Goal: Information Seeking & Learning: Learn about a topic

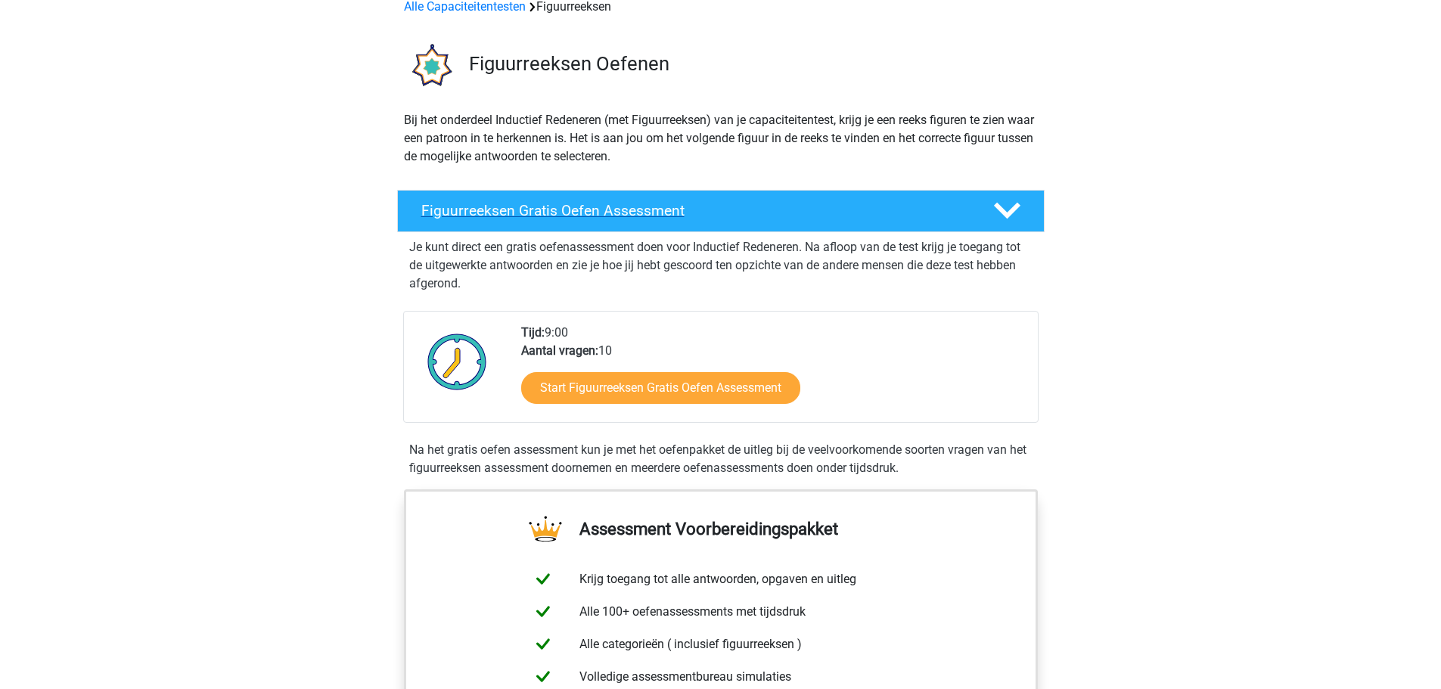
scroll to position [79, 0]
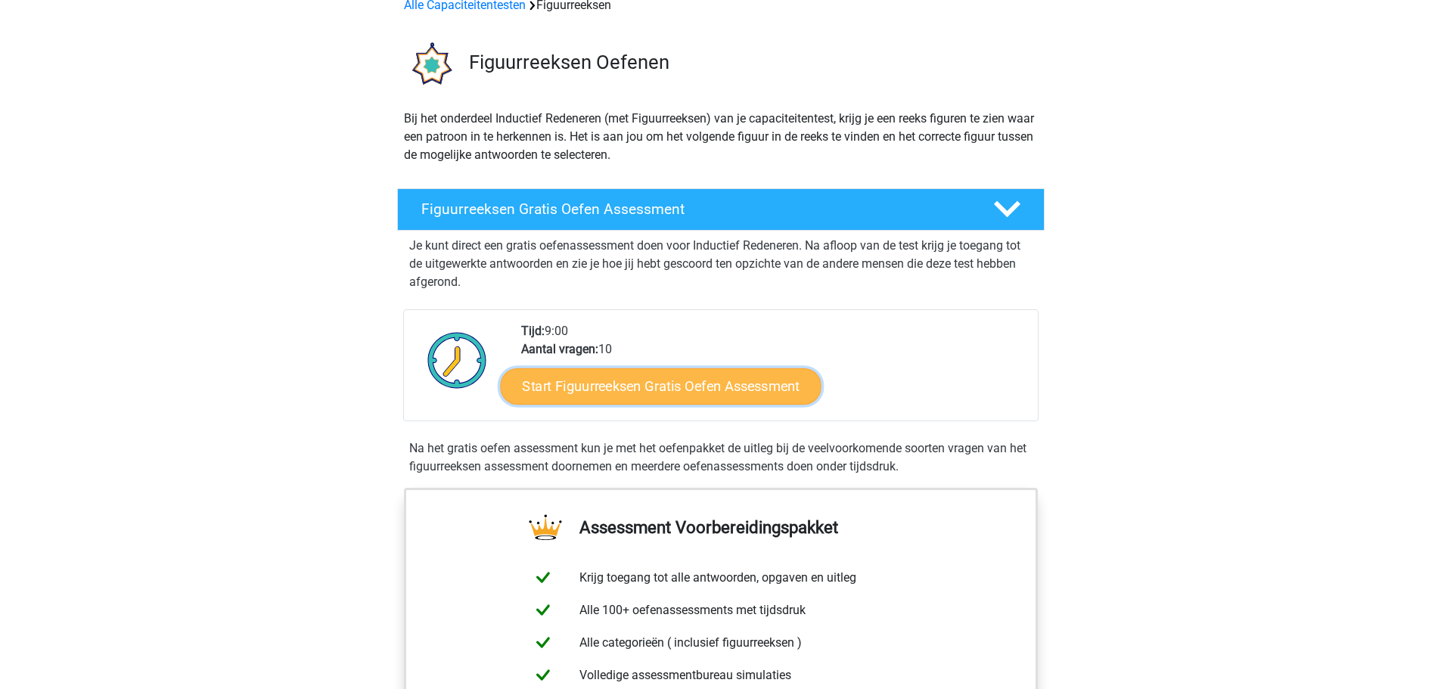
click at [717, 397] on link "Start Figuurreeksen Gratis Oefen Assessment" at bounding box center [660, 386] width 321 height 36
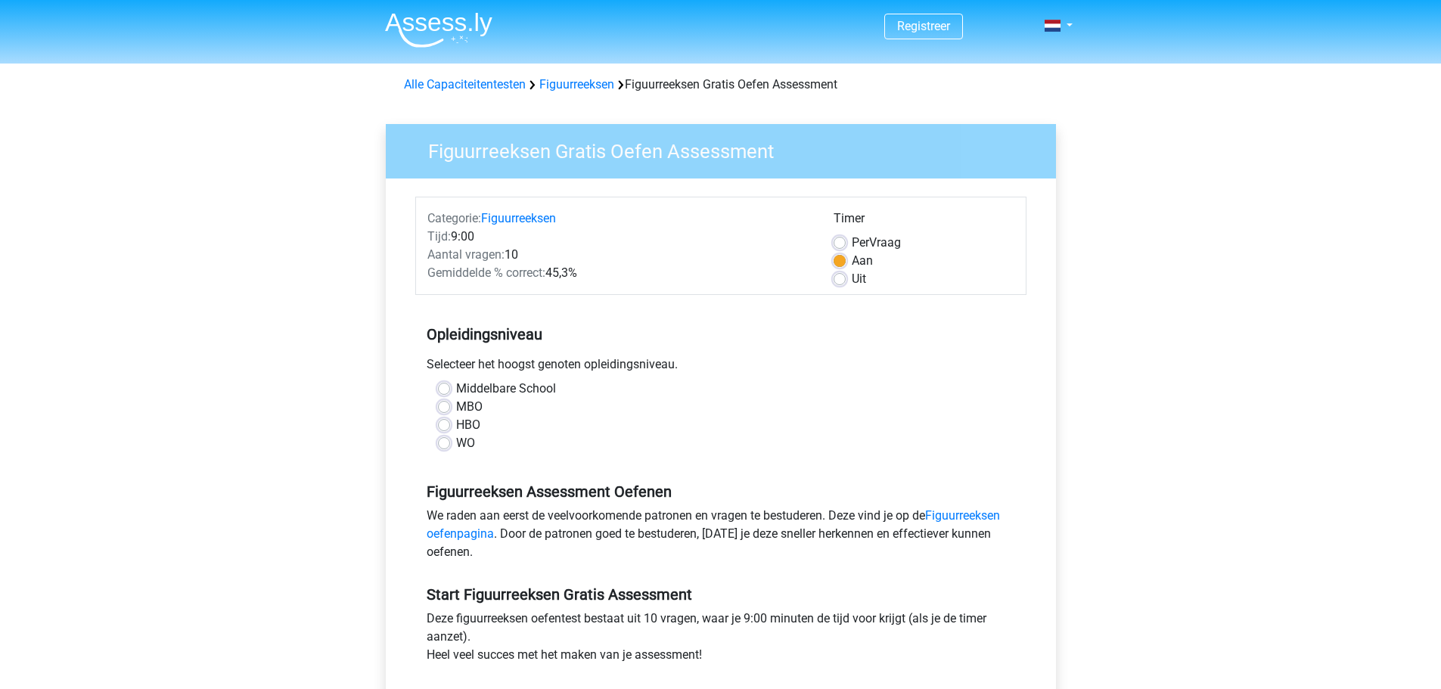
click at [451, 439] on div "WO" at bounding box center [721, 443] width 566 height 18
click at [456, 440] on label "WO" at bounding box center [465, 443] width 19 height 18
click at [445, 440] on input "WO" at bounding box center [444, 441] width 12 height 15
radio input "true"
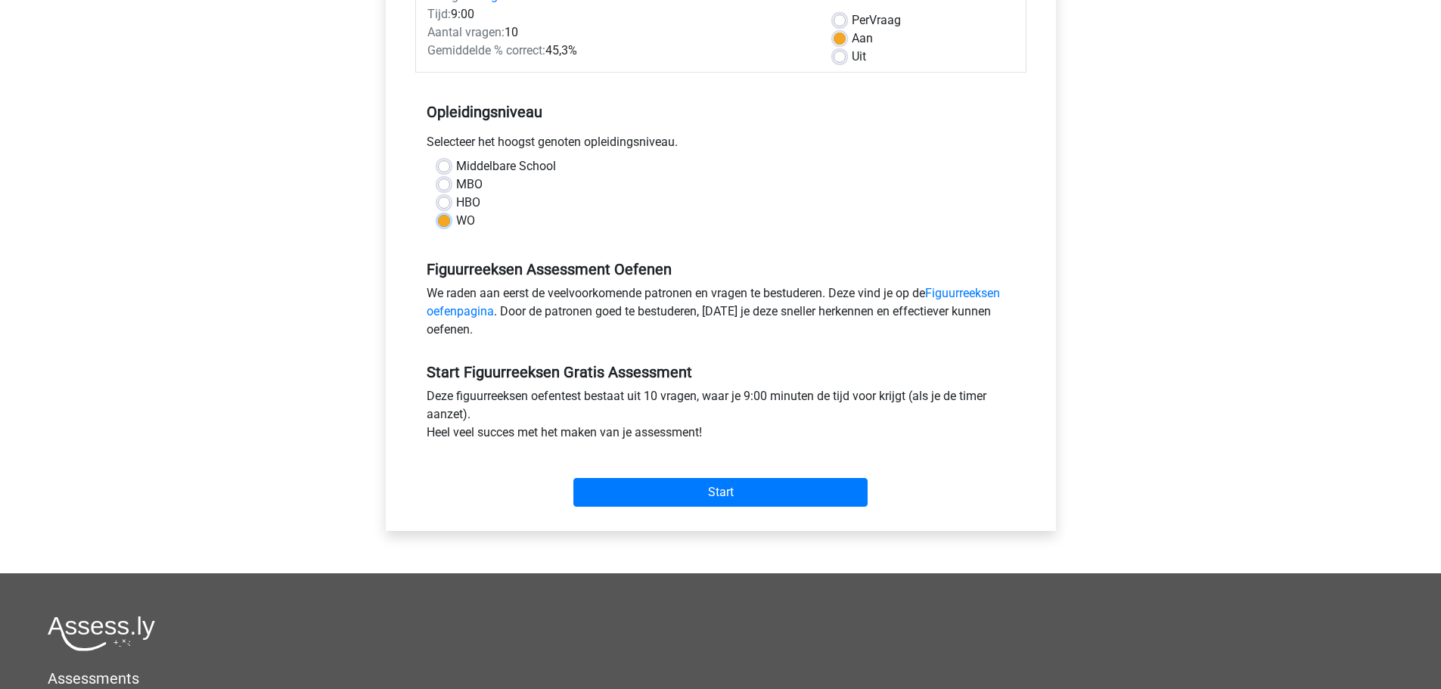
scroll to position [303, 0]
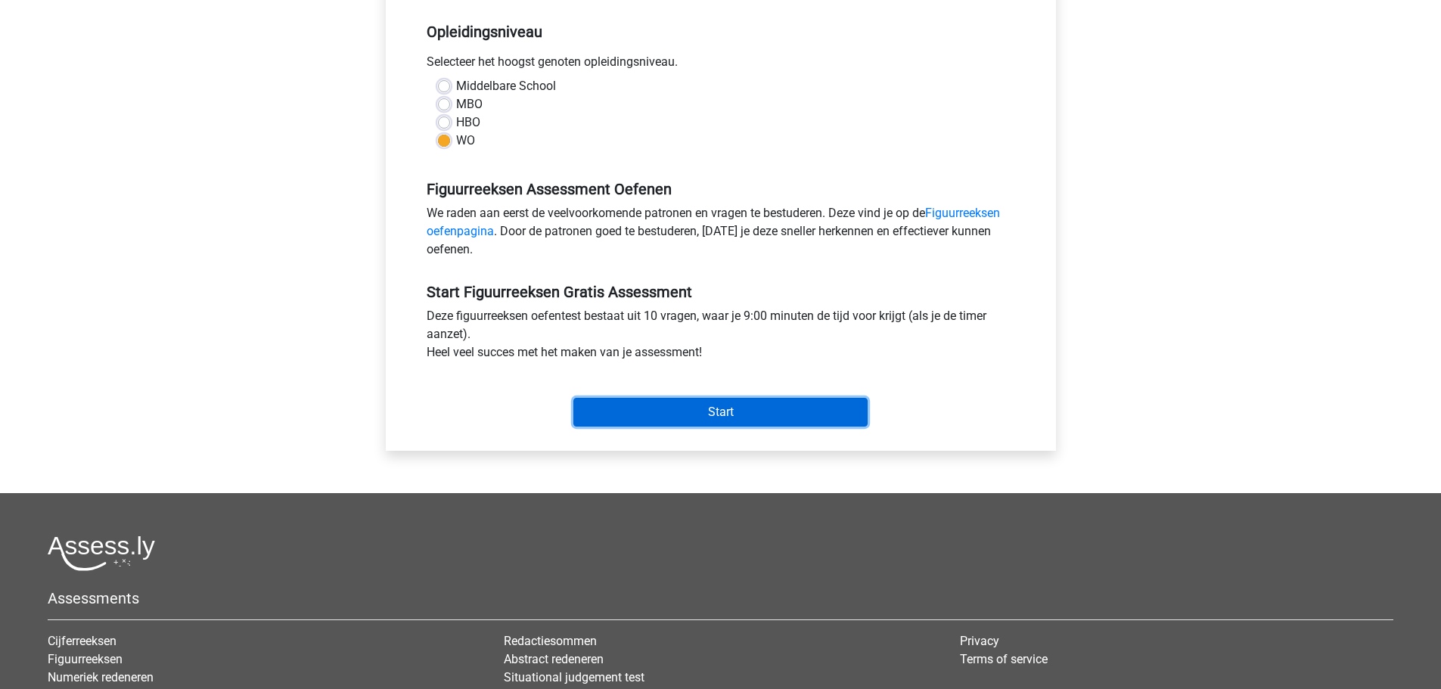
click at [683, 415] on input "Start" at bounding box center [720, 412] width 294 height 29
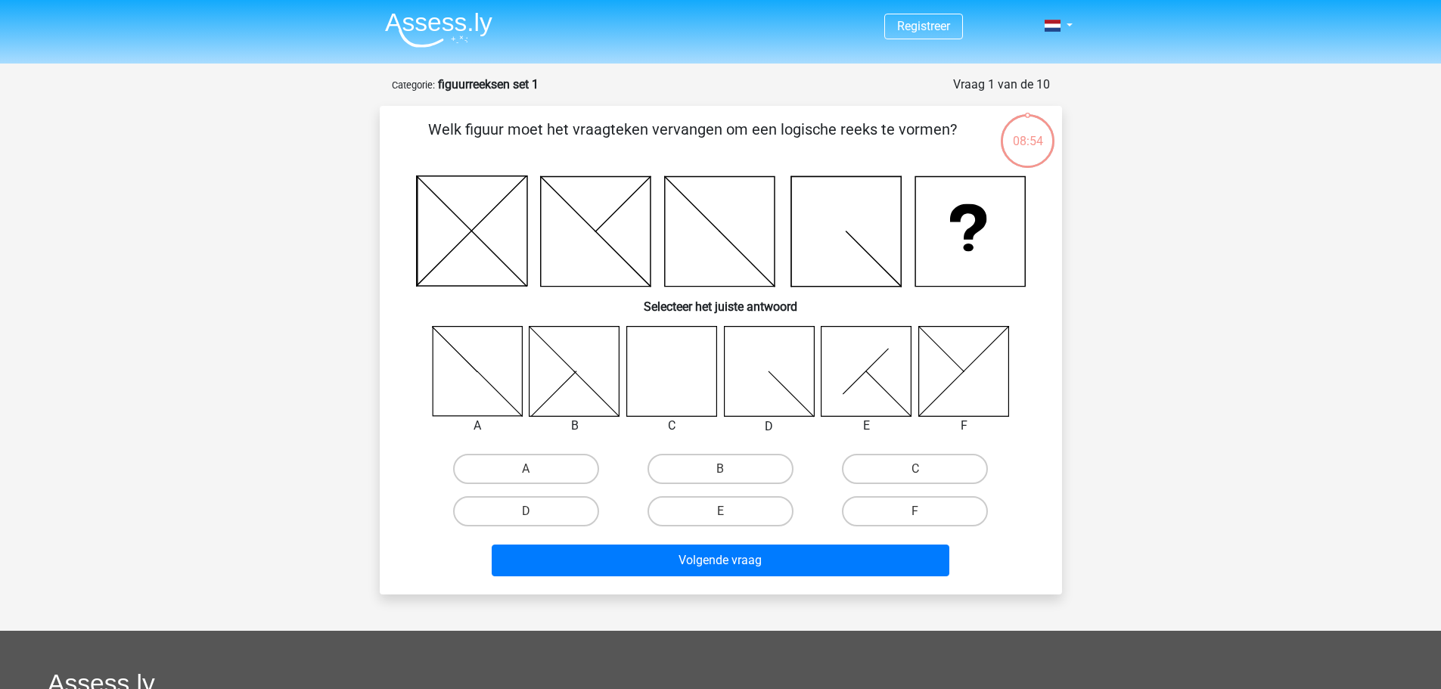
click at [696, 369] on icon at bounding box center [671, 371] width 90 height 90
click at [912, 476] on label "C" at bounding box center [915, 469] width 146 height 30
click at [915, 476] on input "C" at bounding box center [920, 474] width 10 height 10
radio input "true"
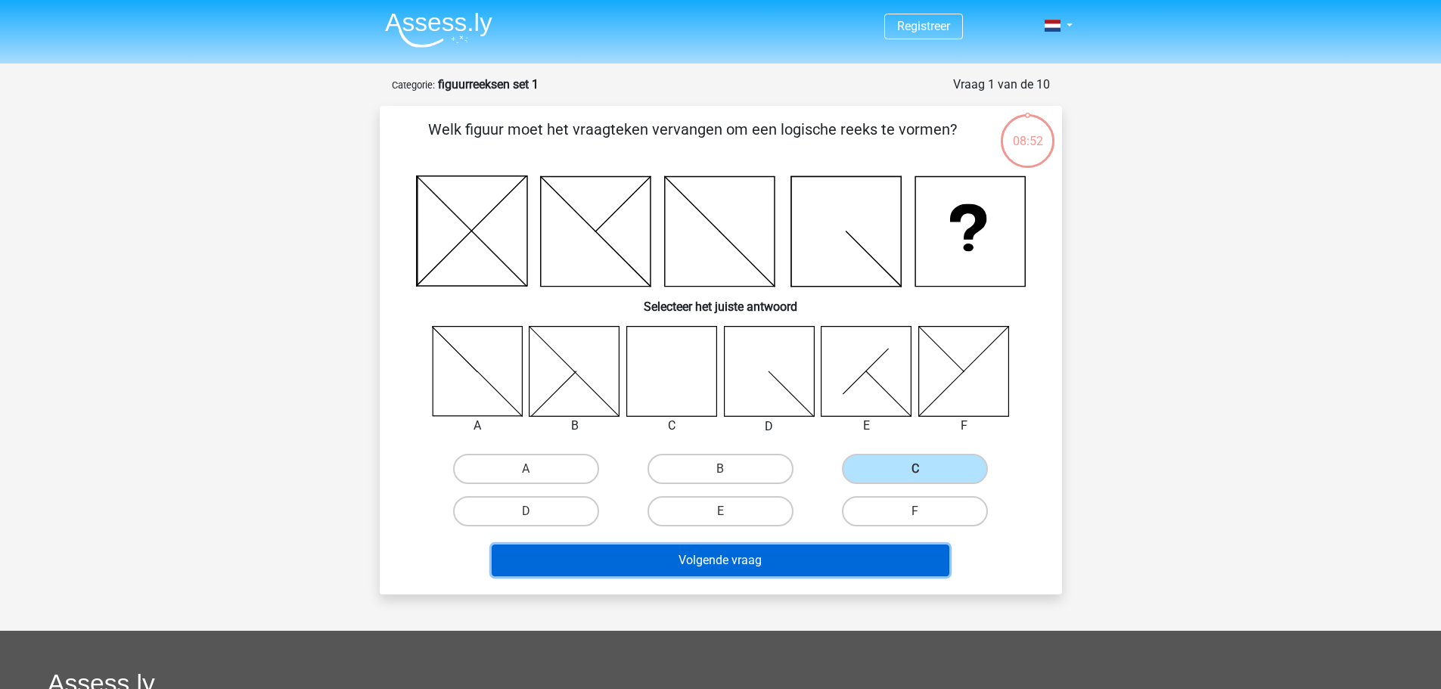
click at [819, 564] on button "Volgende vraag" at bounding box center [721, 561] width 458 height 32
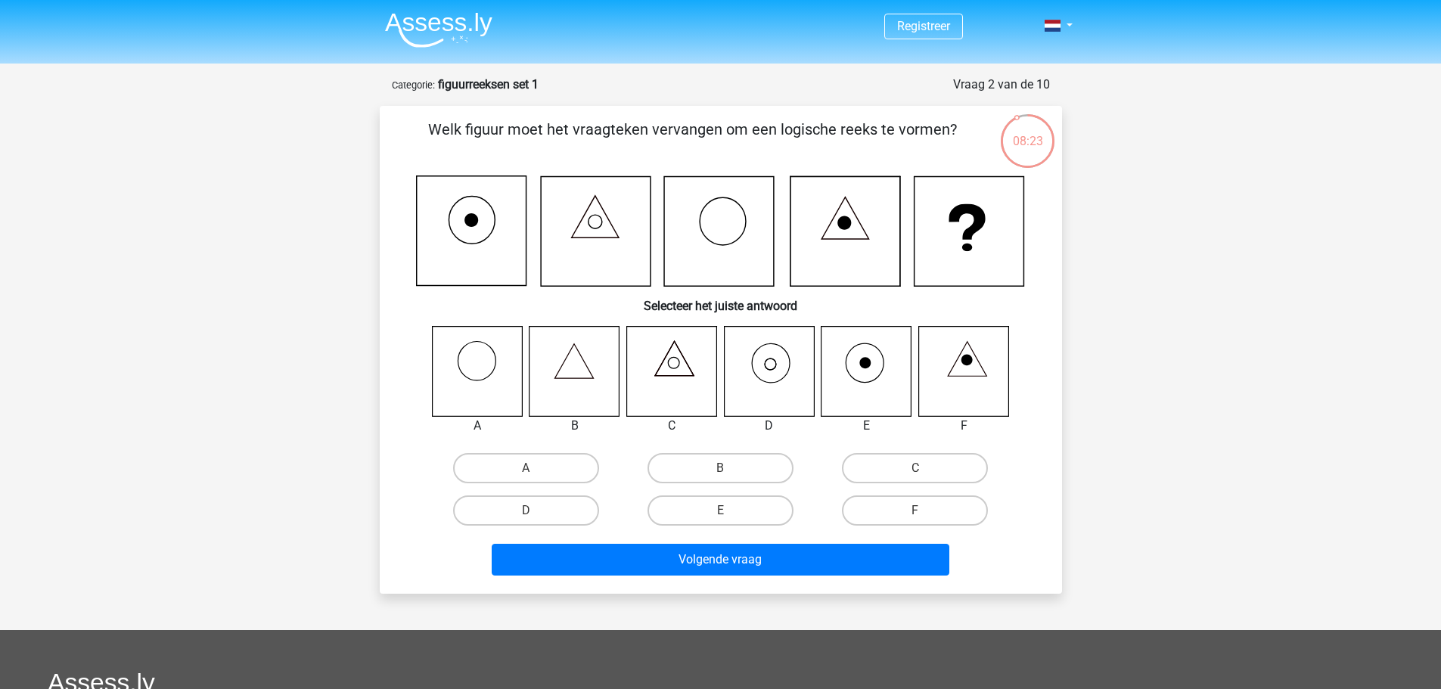
click at [775, 378] on icon at bounding box center [769, 371] width 90 height 90
click at [538, 507] on label "D" at bounding box center [526, 511] width 146 height 30
click at [536, 511] on input "D" at bounding box center [531, 516] width 10 height 10
radio input "true"
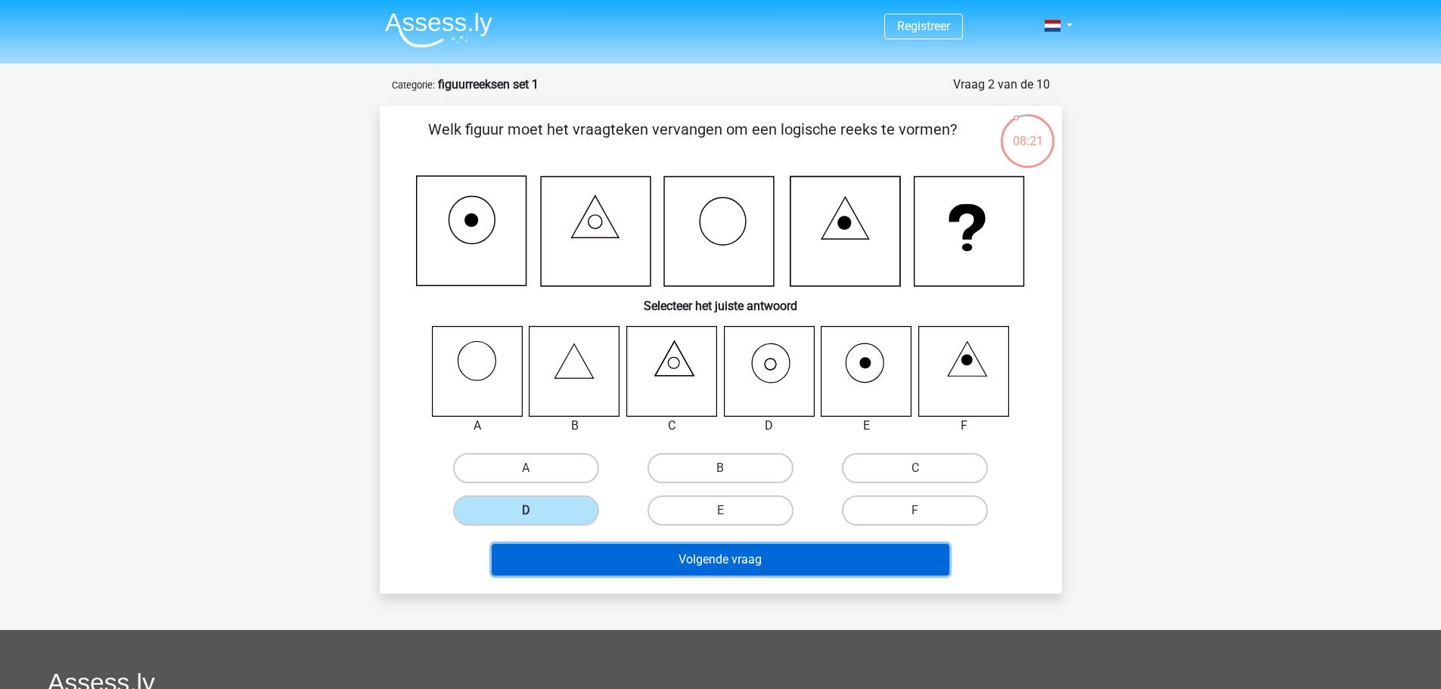
click at [729, 568] on button "Volgende vraag" at bounding box center [721, 560] width 458 height 32
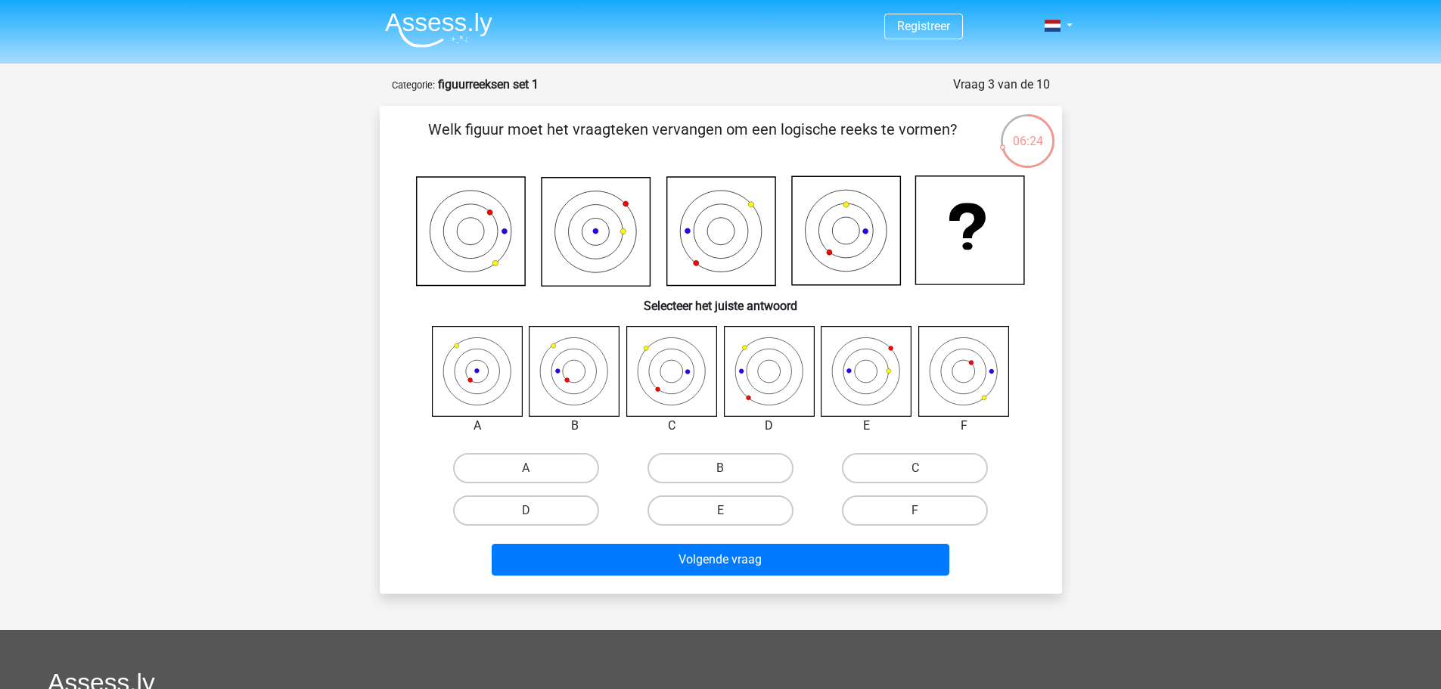
click at [566, 381] on icon at bounding box center [567, 380] width 5 height 5
click at [741, 446] on div "A B C D E F" at bounding box center [721, 429] width 634 height 207
click at [736, 475] on label "B" at bounding box center [721, 468] width 146 height 30
click at [730, 475] on input "B" at bounding box center [725, 473] width 10 height 10
radio input "true"
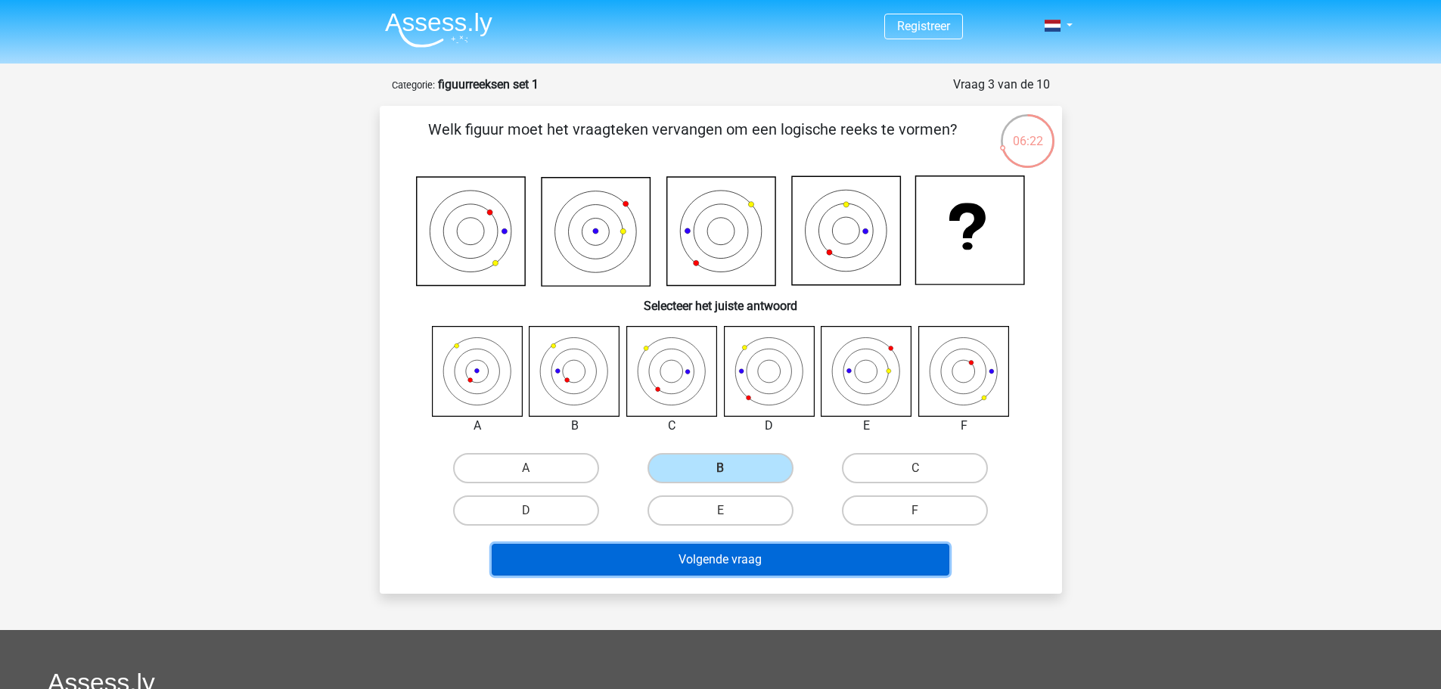
click at [742, 561] on button "Volgende vraag" at bounding box center [721, 560] width 458 height 32
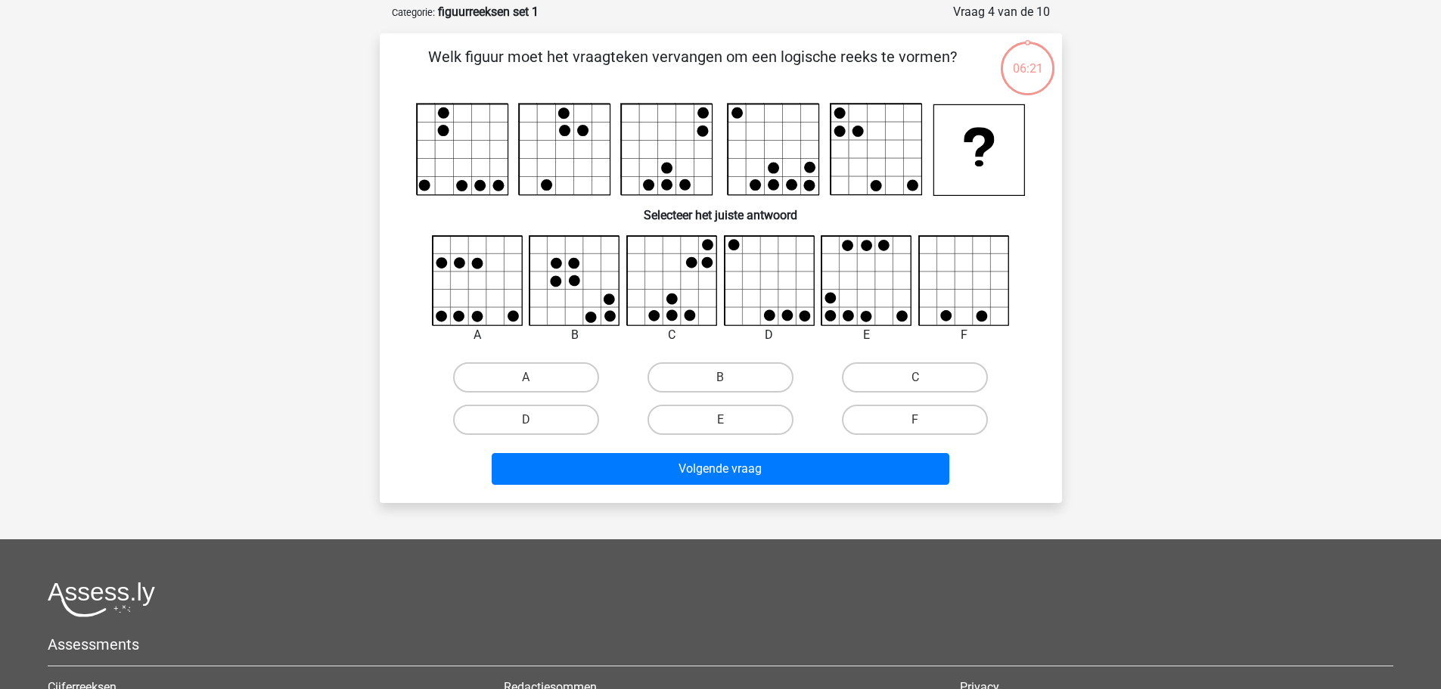
scroll to position [76, 0]
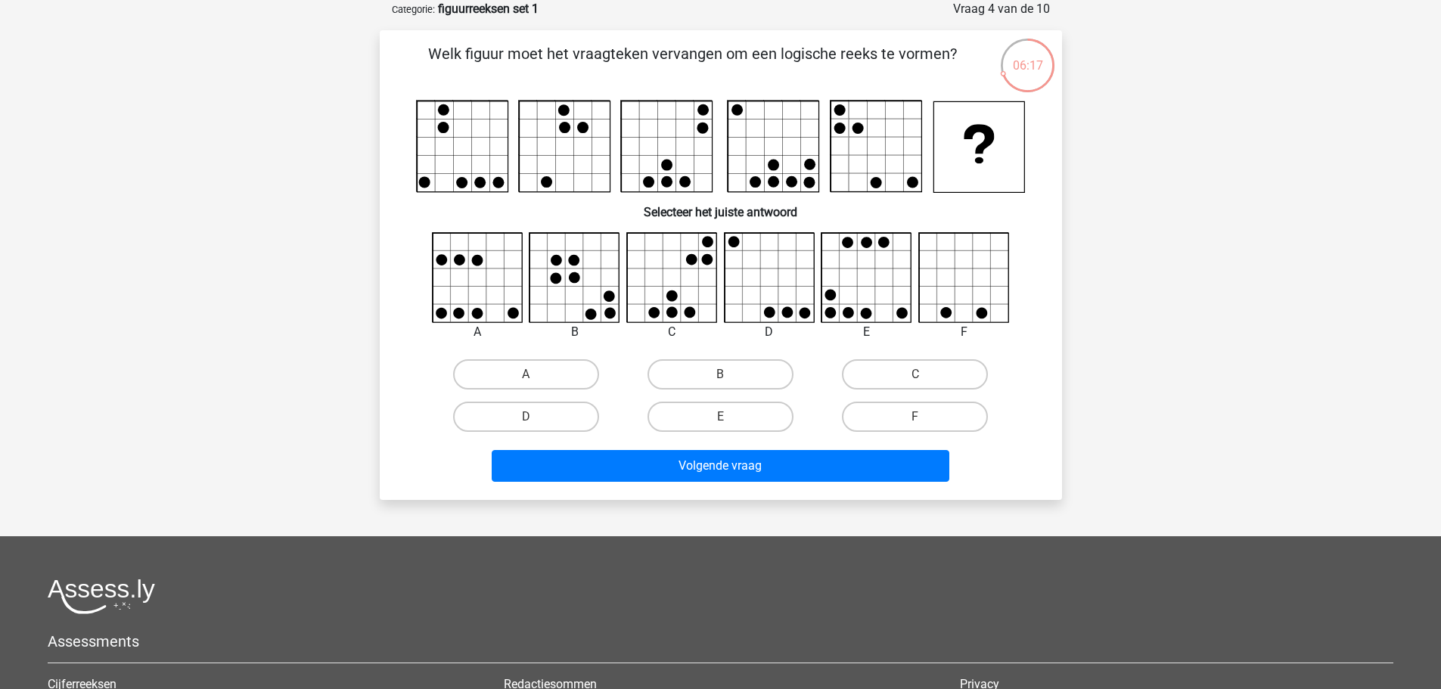
click at [721, 377] on input "B" at bounding box center [725, 379] width 10 height 10
radio input "true"
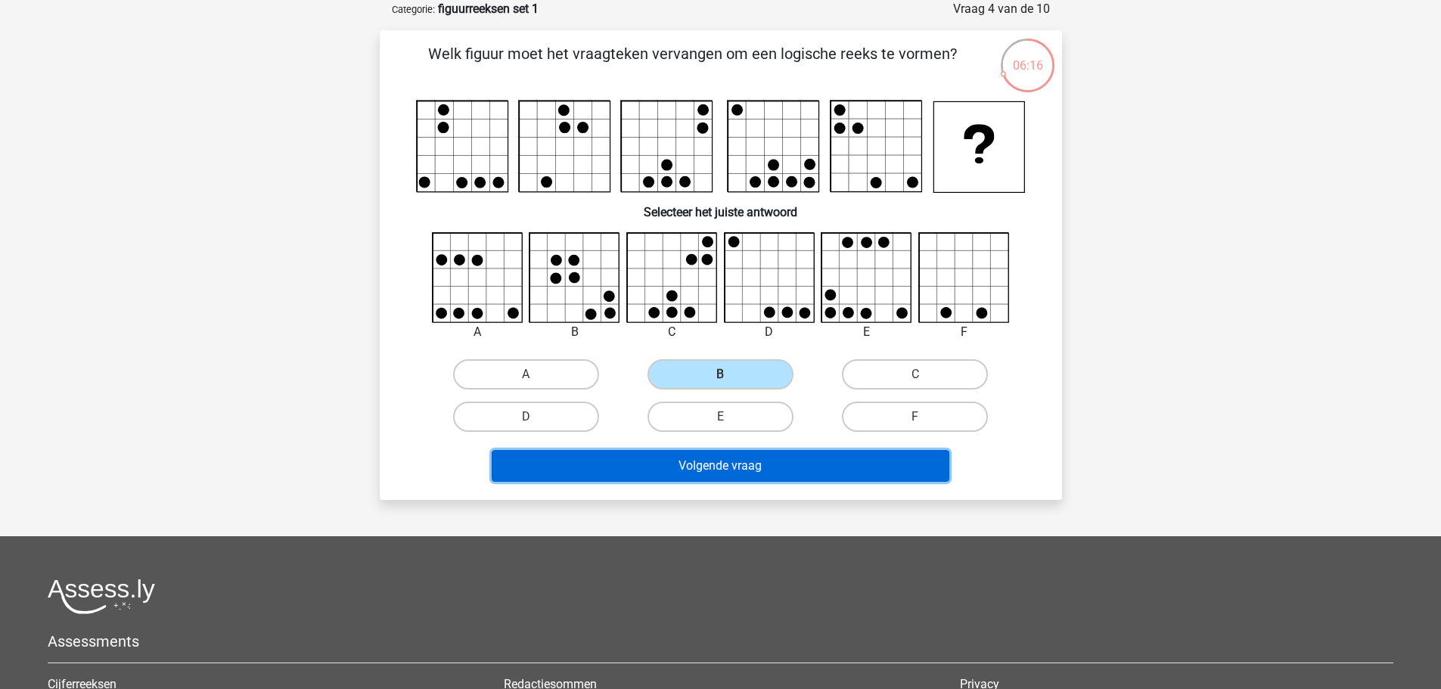
click at [760, 455] on button "Volgende vraag" at bounding box center [721, 466] width 458 height 32
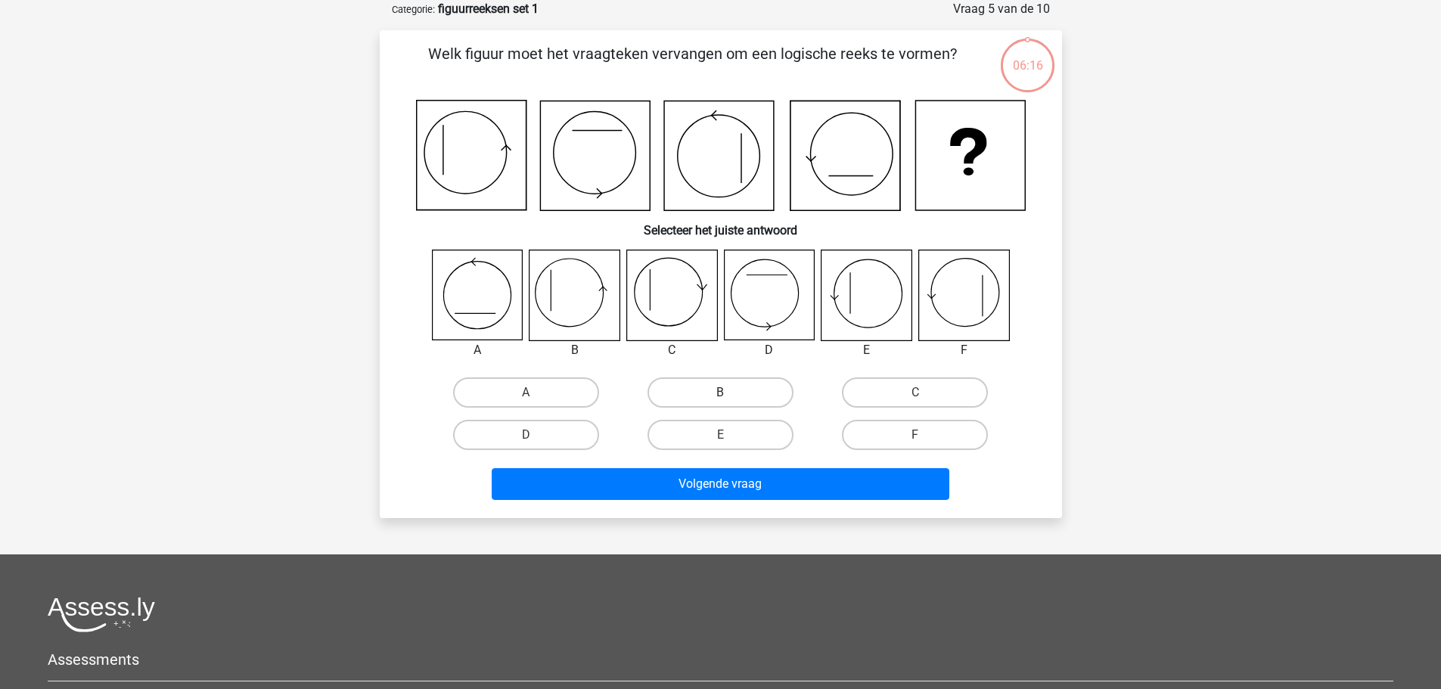
drag, startPoint x: 698, startPoint y: 378, endPoint x: 698, endPoint y: 404, distance: 25.7
click at [698, 374] on div "B" at bounding box center [720, 392] width 194 height 42
click at [698, 405] on label "B" at bounding box center [721, 393] width 146 height 30
click at [720, 402] on input "B" at bounding box center [725, 398] width 10 height 10
radio input "true"
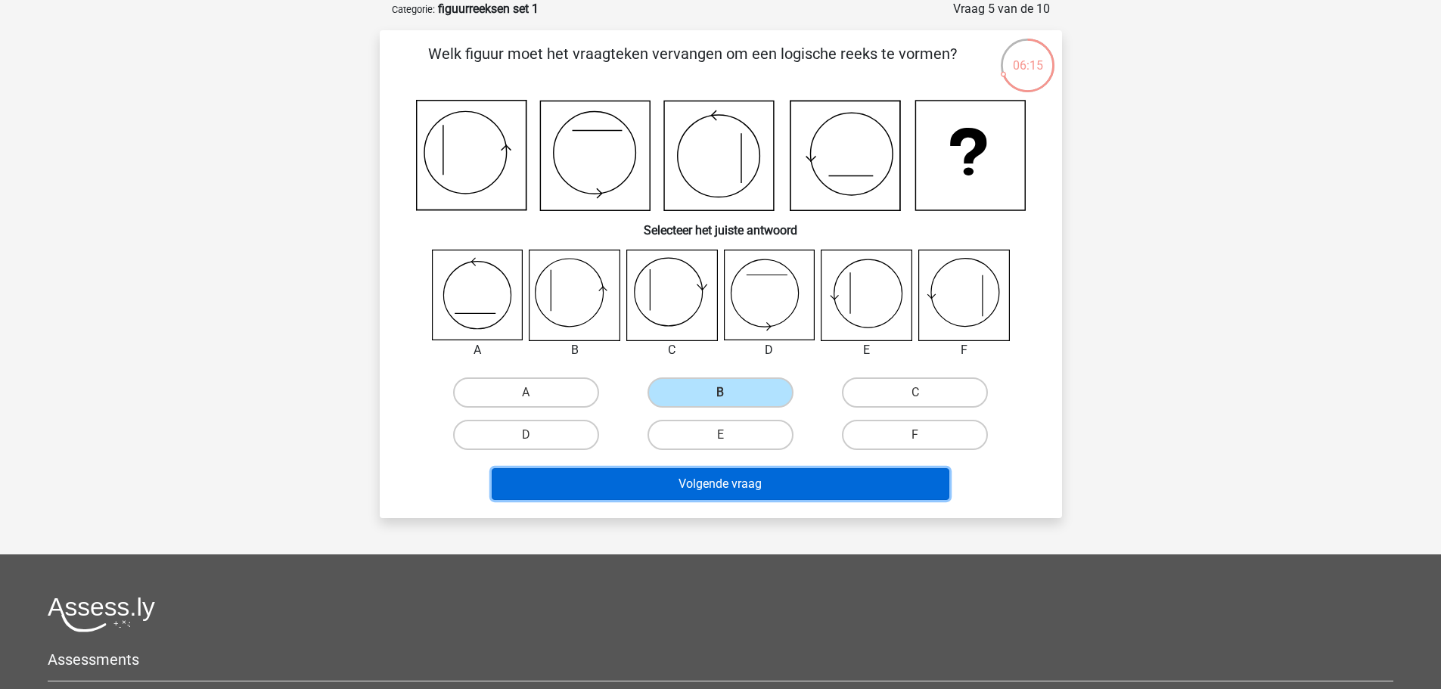
click at [743, 480] on button "Volgende vraag" at bounding box center [721, 484] width 458 height 32
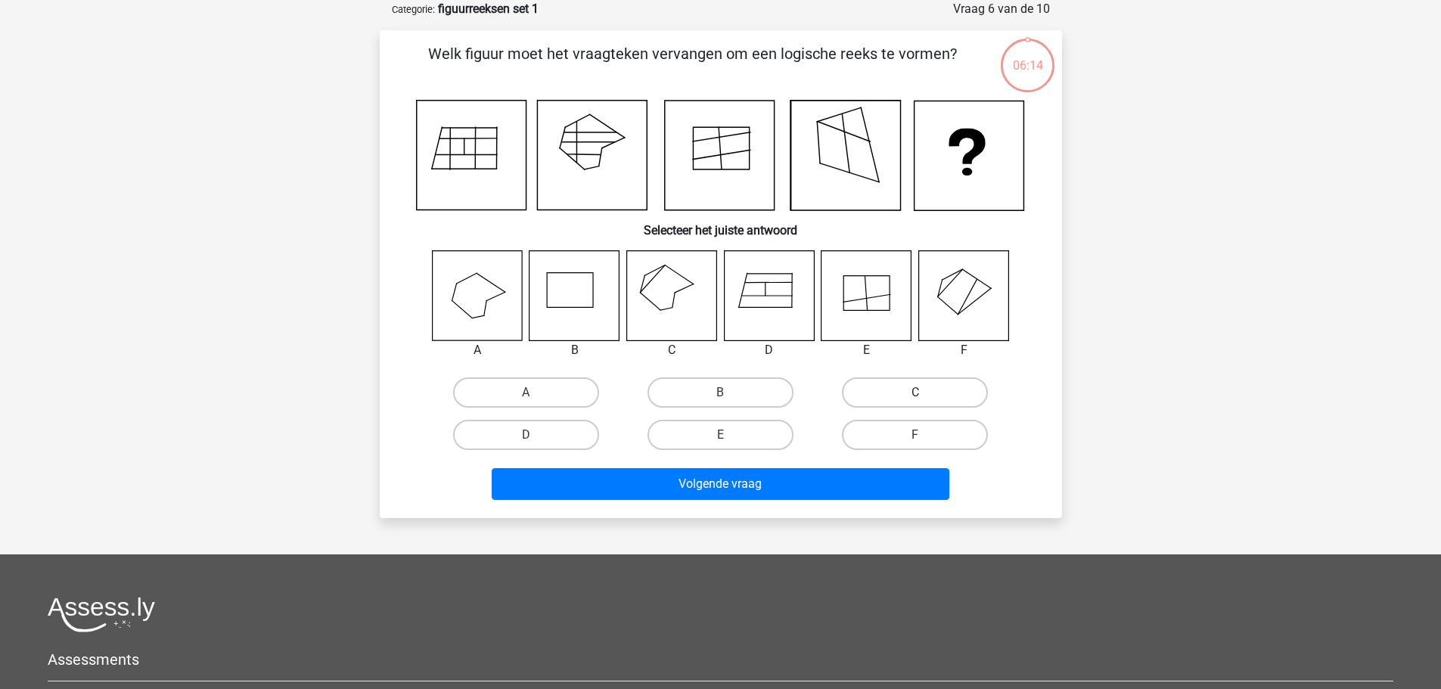
click at [899, 396] on label "C" at bounding box center [915, 393] width 146 height 30
click at [915, 396] on input "C" at bounding box center [920, 398] width 10 height 10
radio input "true"
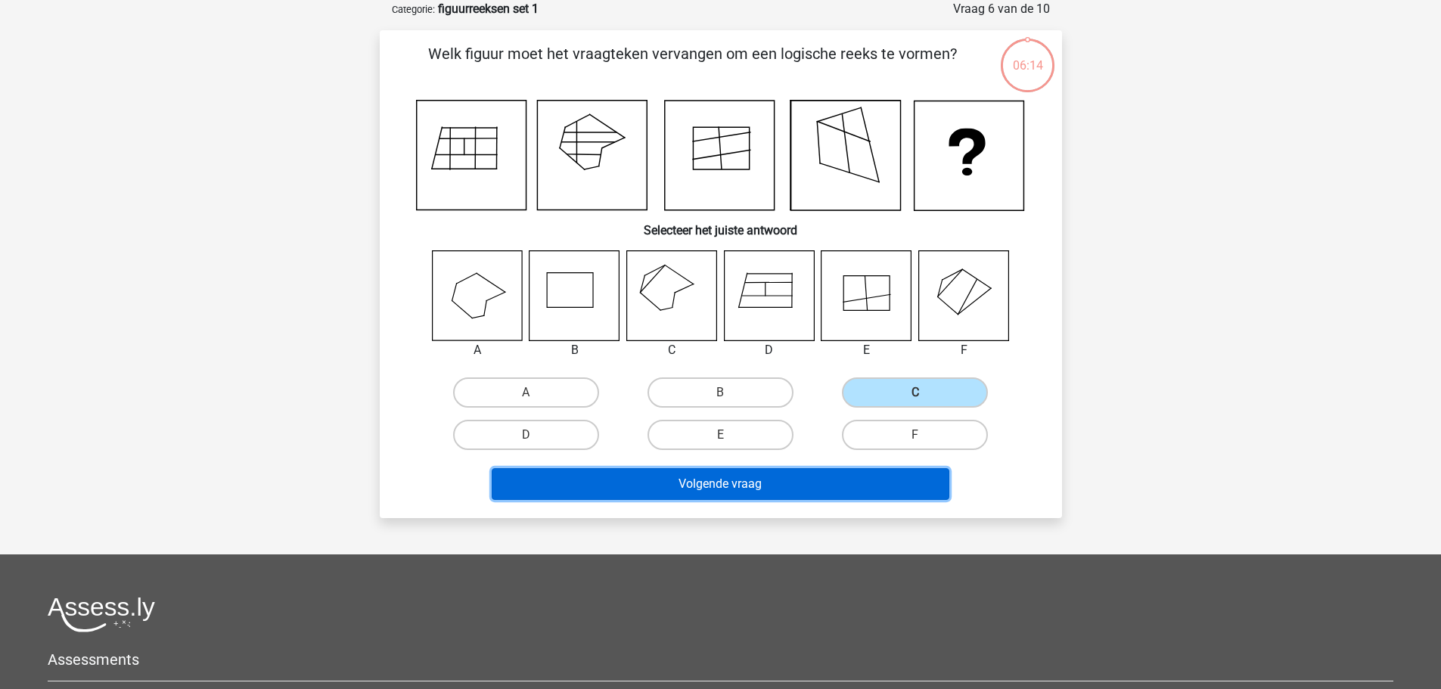
click at [823, 487] on button "Volgende vraag" at bounding box center [721, 484] width 458 height 32
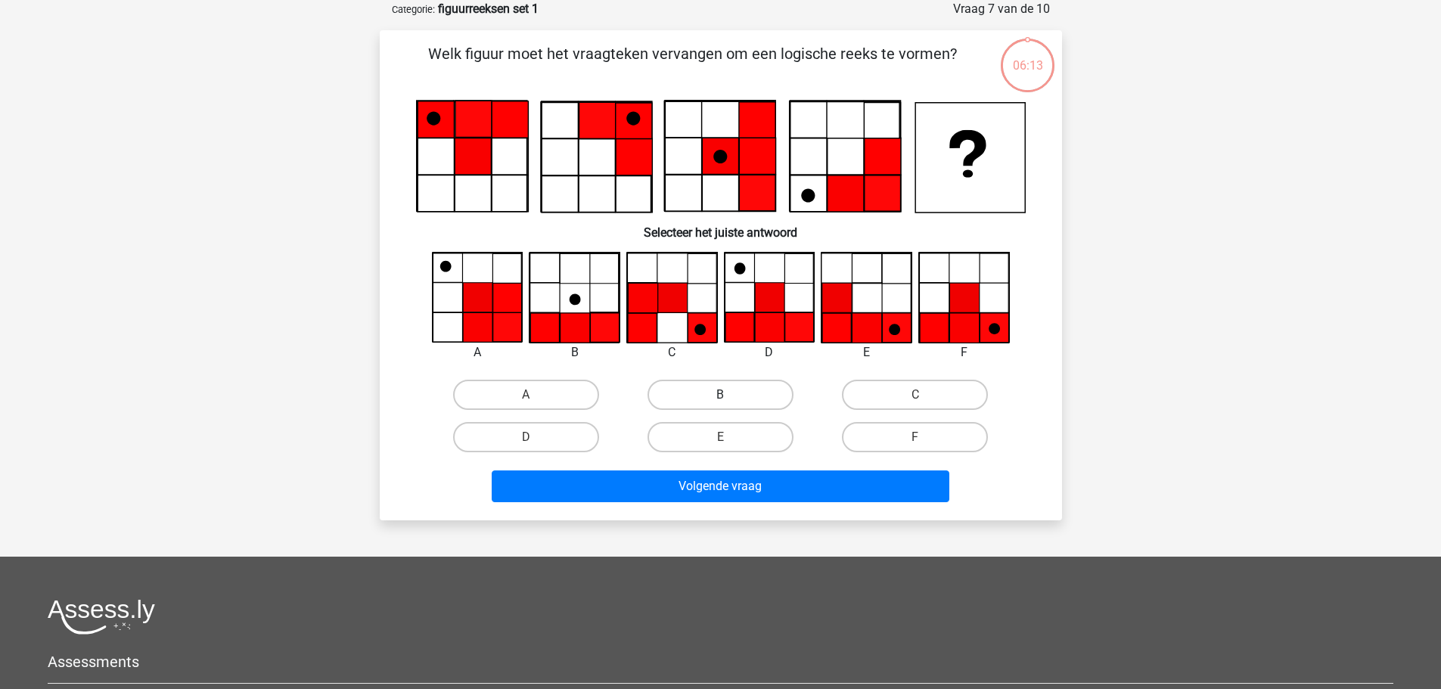
click at [709, 389] on label "B" at bounding box center [721, 395] width 146 height 30
click at [720, 395] on input "B" at bounding box center [725, 400] width 10 height 10
radio input "true"
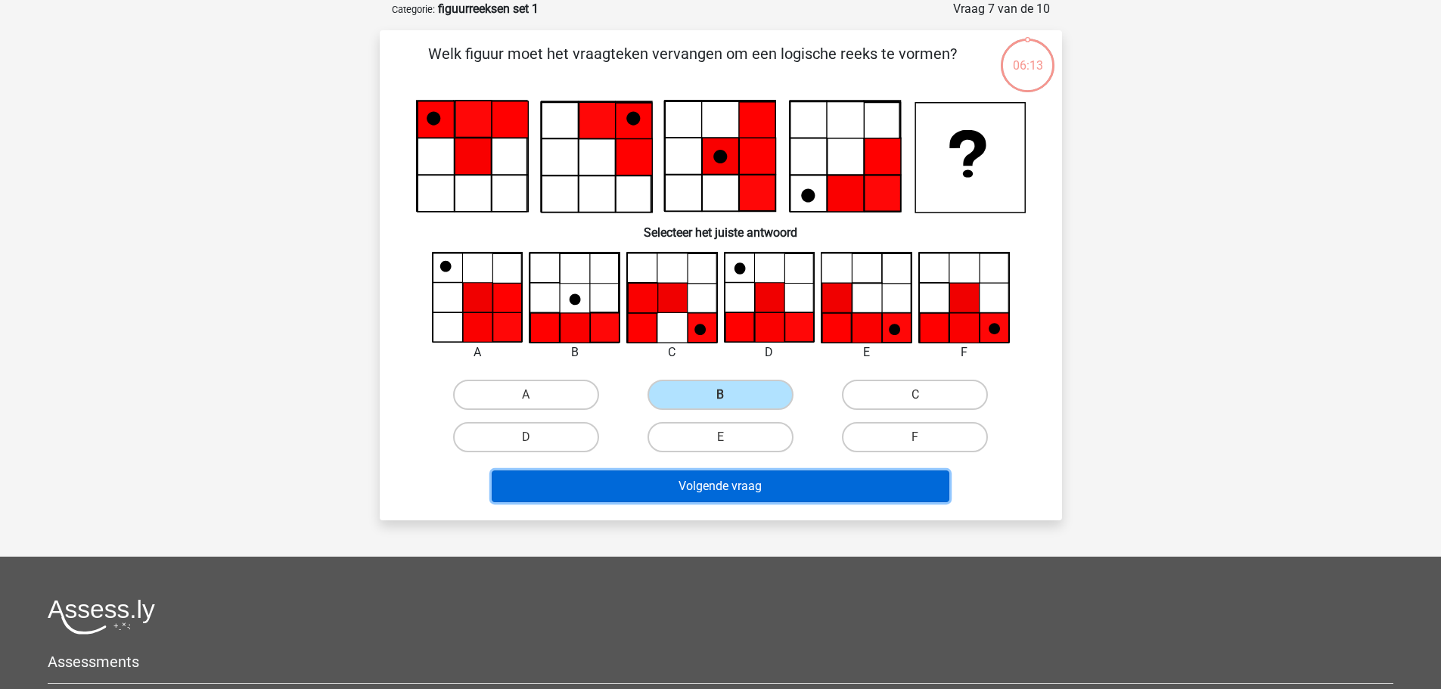
click at [739, 488] on button "Volgende vraag" at bounding box center [721, 487] width 458 height 32
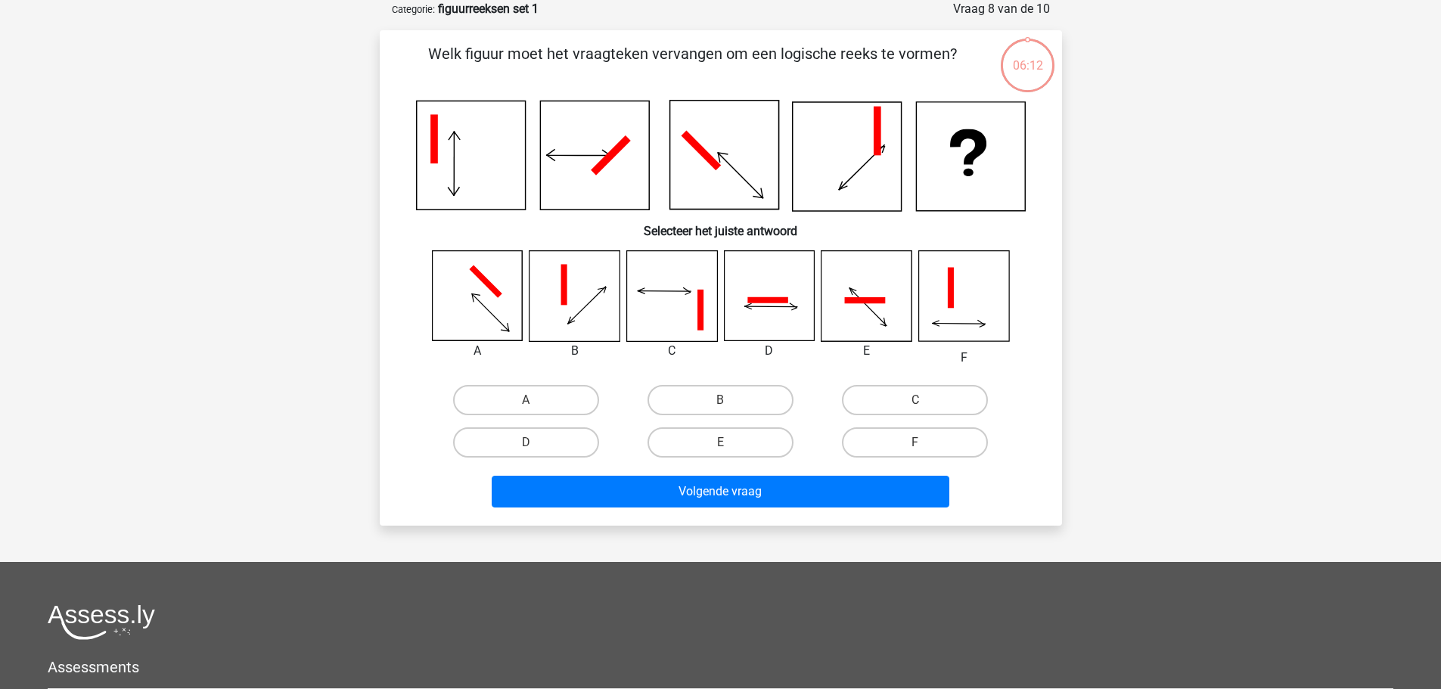
click at [723, 417] on div "B" at bounding box center [720, 400] width 194 height 42
click at [727, 403] on input "B" at bounding box center [725, 405] width 10 height 10
radio input "true"
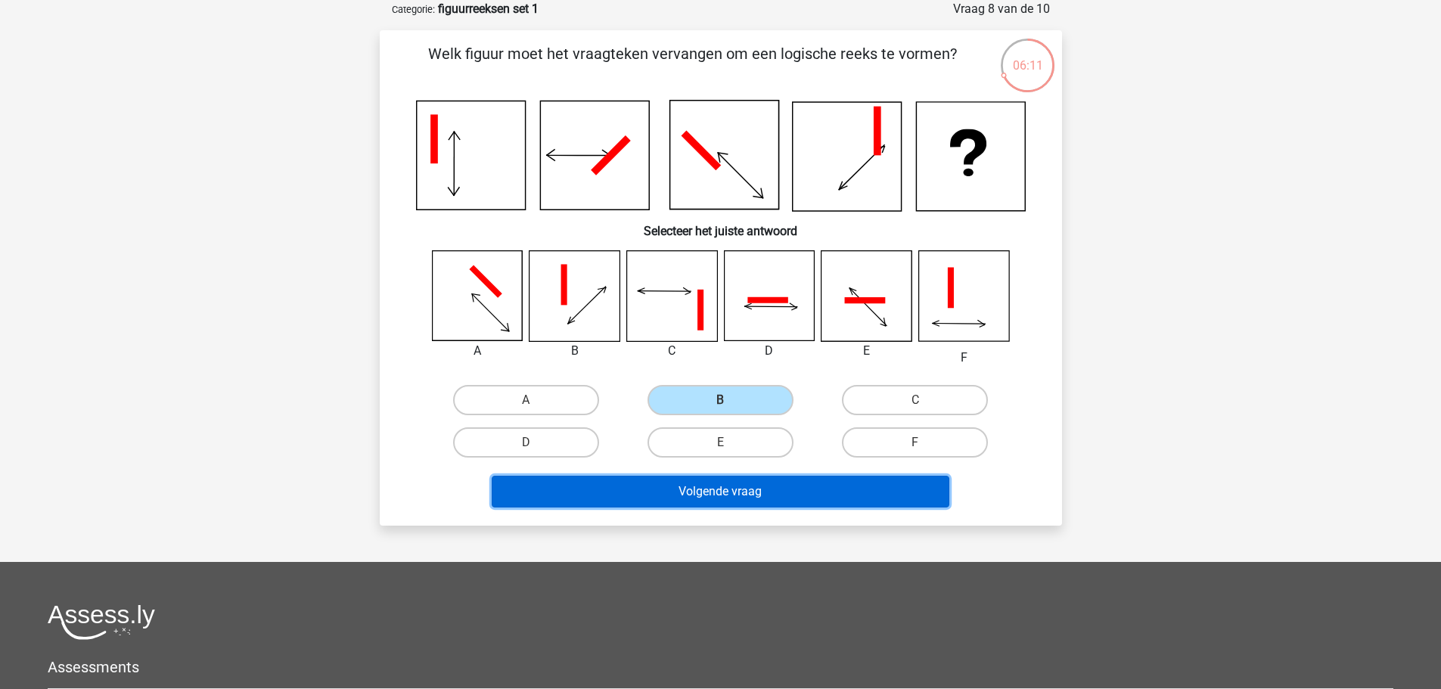
click at [739, 494] on button "Volgende vraag" at bounding box center [721, 492] width 458 height 32
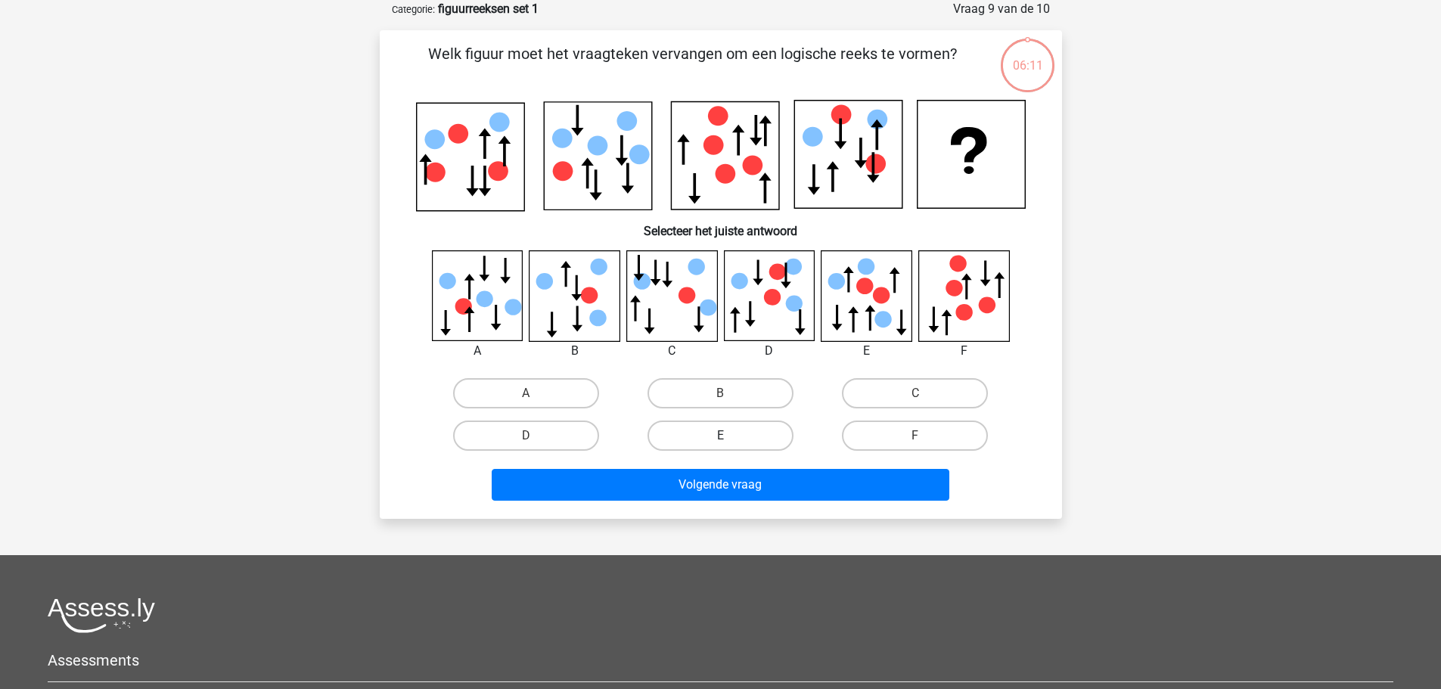
click at [752, 441] on label "E" at bounding box center [721, 436] width 146 height 30
click at [730, 441] on input "E" at bounding box center [725, 441] width 10 height 10
radio input "true"
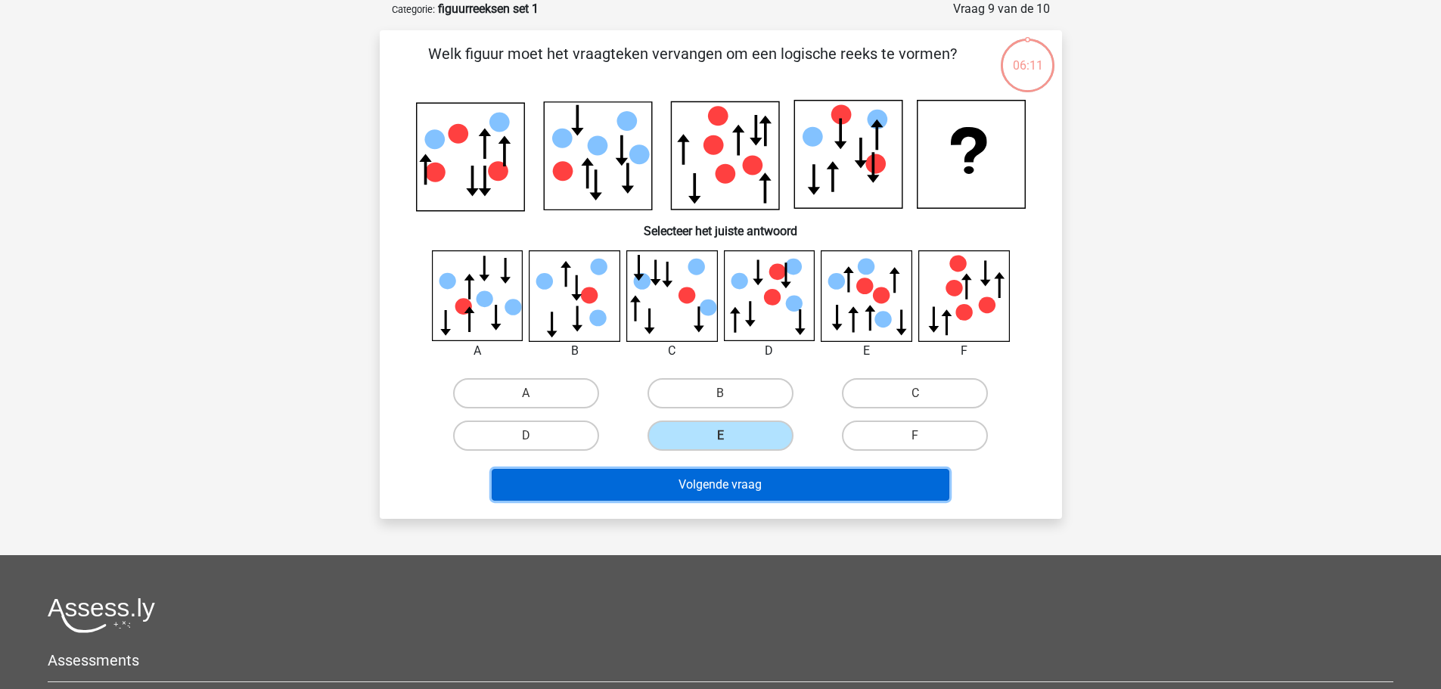
click at [753, 498] on button "Volgende vraag" at bounding box center [721, 485] width 458 height 32
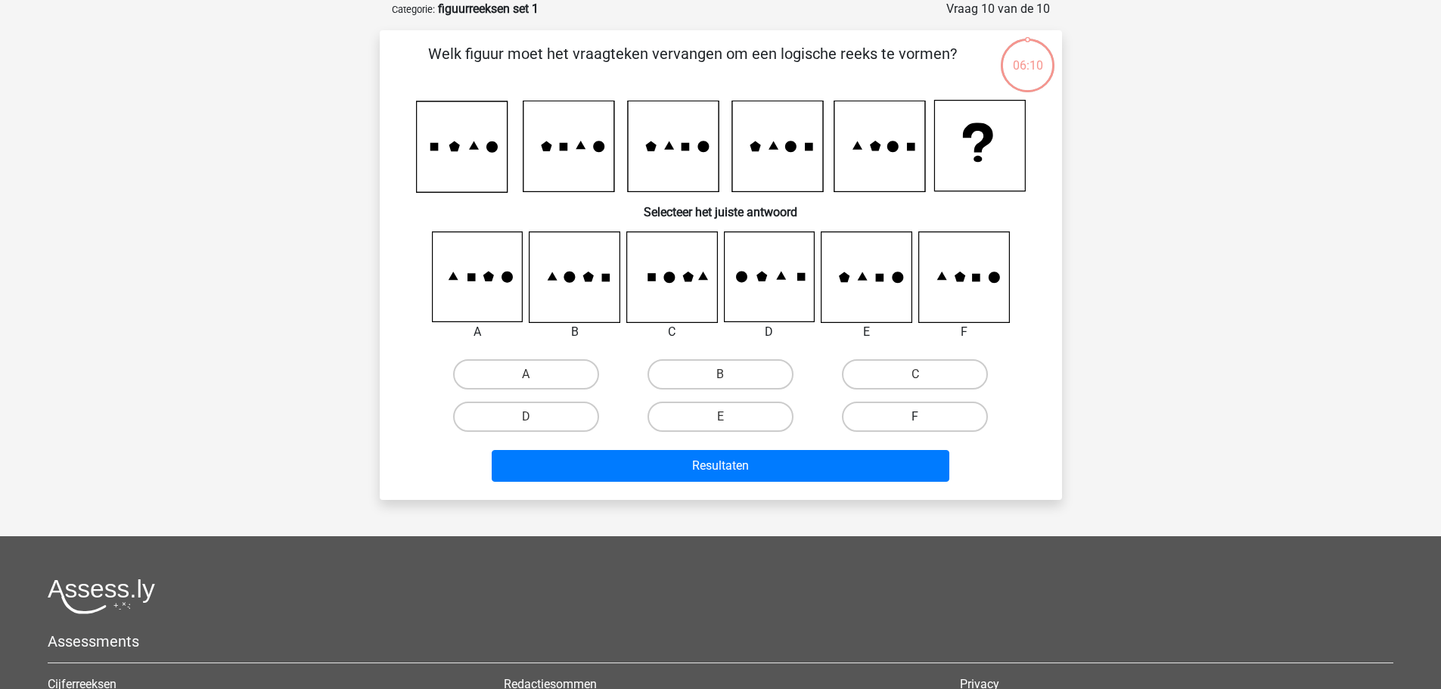
click at [903, 409] on label "F" at bounding box center [915, 417] width 146 height 30
click at [915, 417] on input "F" at bounding box center [920, 422] width 10 height 10
radio input "true"
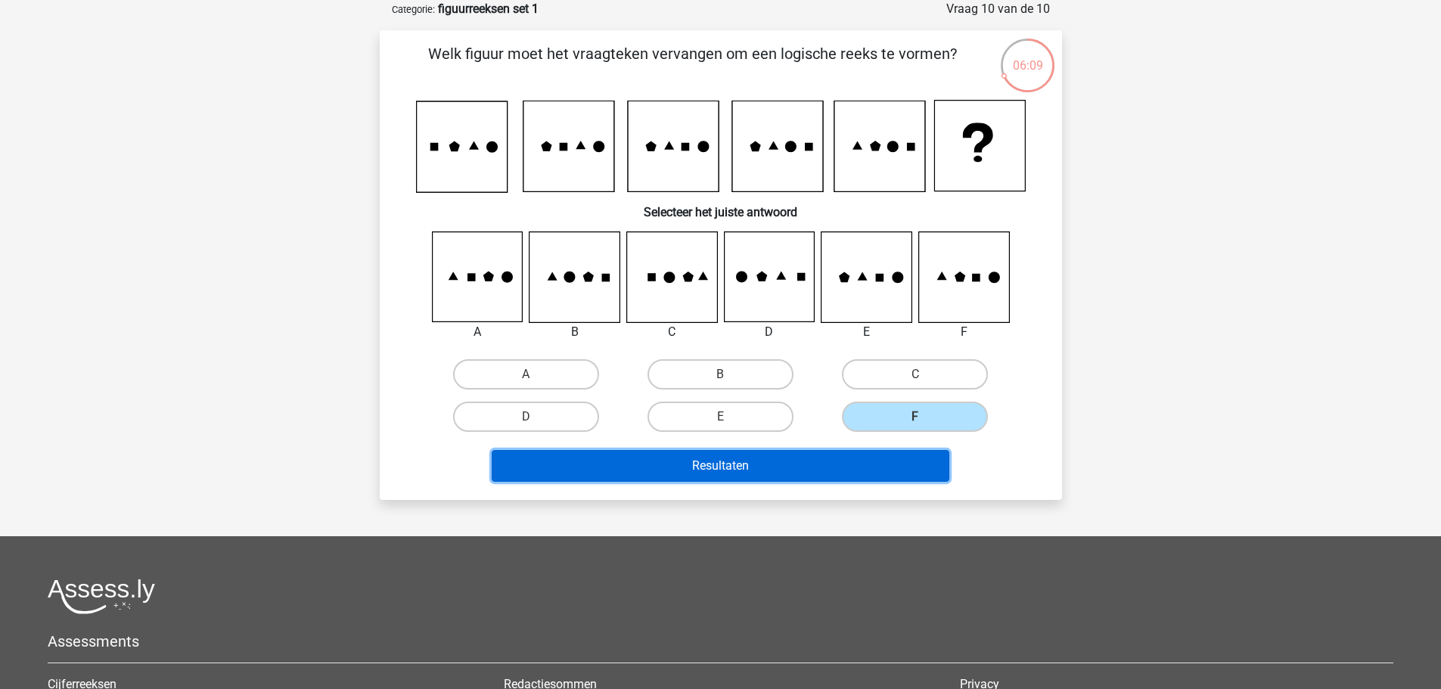
click at [868, 455] on button "Resultaten" at bounding box center [721, 466] width 458 height 32
